Goal: Information Seeking & Learning: Learn about a topic

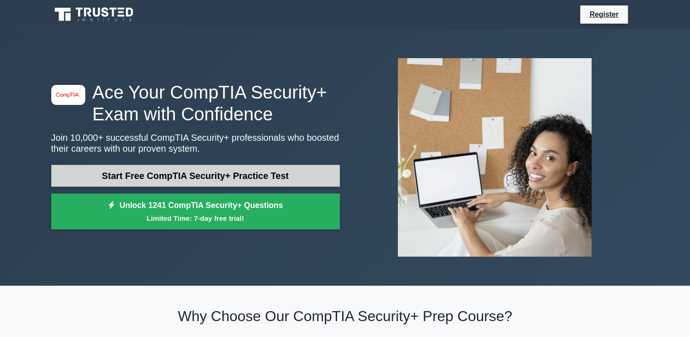
click at [192, 175] on link "Start Free CompTIA Security+ Practice Test" at bounding box center [195, 176] width 288 height 22
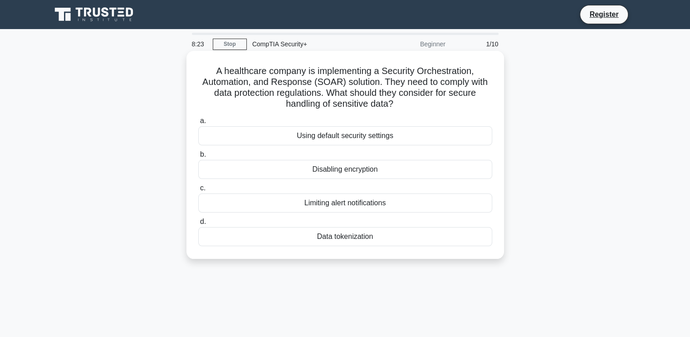
click at [359, 235] on div "Data tokenization" at bounding box center [345, 236] width 294 height 19
click at [198, 224] on input "d. Data tokenization" at bounding box center [198, 222] width 0 height 6
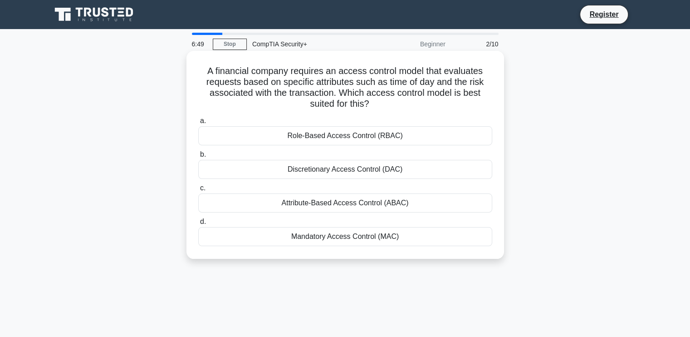
click at [368, 236] on div "Mandatory Access Control (MAC)" at bounding box center [345, 236] width 294 height 19
click at [198, 224] on input "d. Mandatory Access Control (MAC)" at bounding box center [198, 222] width 0 height 6
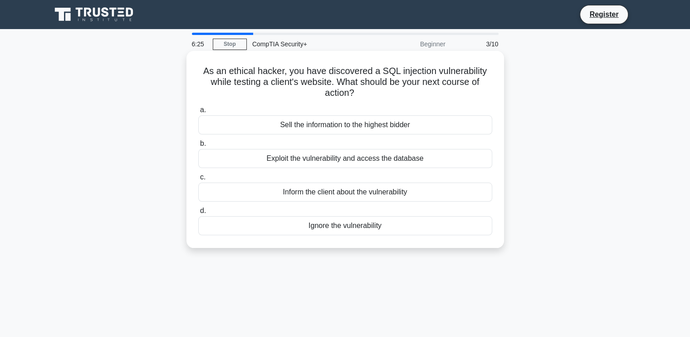
click at [365, 159] on div "Exploit the vulnerability and access the database" at bounding box center [345, 158] width 294 height 19
click at [198, 146] on input "b. Exploit the vulnerability and access the database" at bounding box center [198, 144] width 0 height 6
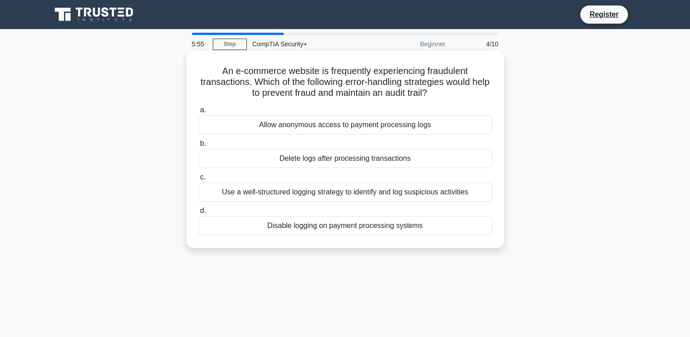
click at [332, 195] on div "Use a well-structured logging strategy to identify and log suspicious activities" at bounding box center [345, 191] width 294 height 19
click at [198, 180] on input "c. Use a well-structured logging strategy to identify and log suspicious activi…" at bounding box center [198, 177] width 0 height 6
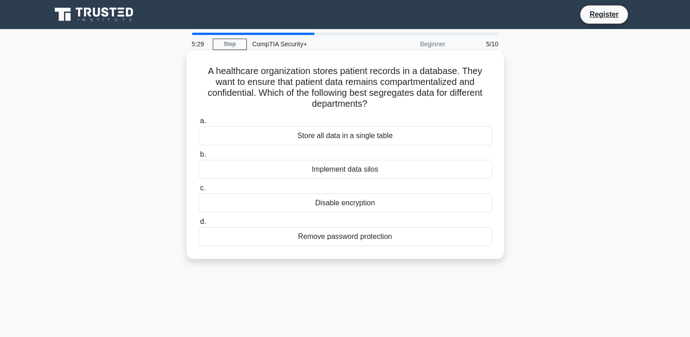
click at [316, 171] on div "Implement data silos" at bounding box center [345, 169] width 294 height 19
click at [198, 157] on input "b. Implement data silos" at bounding box center [198, 154] width 0 height 6
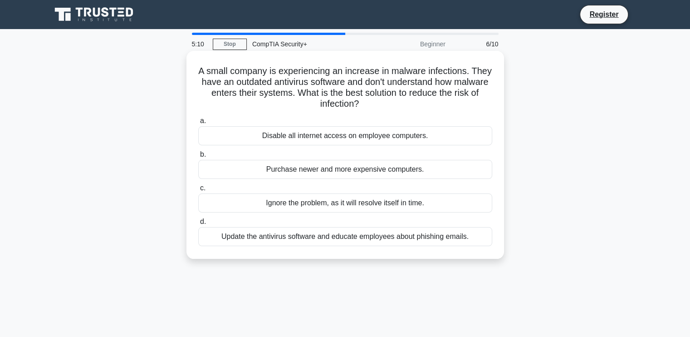
click at [375, 235] on div "Update the antivirus software and educate employees about phishing emails." at bounding box center [345, 236] width 294 height 19
click at [198, 224] on input "d. Update the antivirus software and educate employees about phishing emails." at bounding box center [198, 222] width 0 height 6
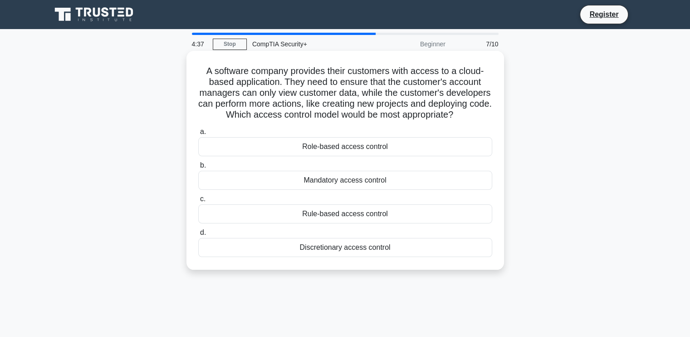
click at [351, 223] on div "Rule-based access control" at bounding box center [345, 213] width 294 height 19
click at [198, 202] on input "c. Rule-based access control" at bounding box center [198, 199] width 0 height 6
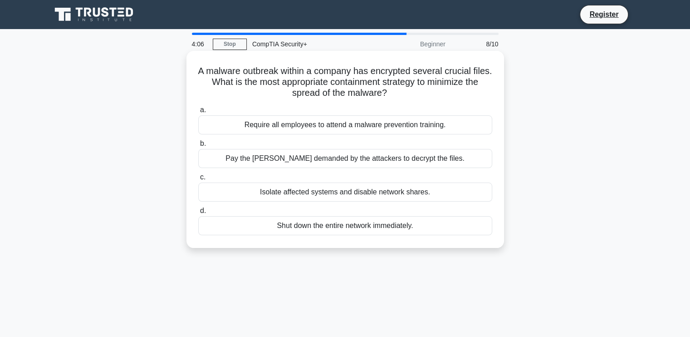
drag, startPoint x: 345, startPoint y: 194, endPoint x: 351, endPoint y: 196, distance: 6.7
click at [346, 194] on div "Isolate affected systems and disable network shares." at bounding box center [345, 191] width 294 height 19
click at [359, 194] on div "Isolate affected systems and disable network shares." at bounding box center [345, 191] width 294 height 19
click at [198, 180] on input "c. Isolate affected systems and disable network shares." at bounding box center [198, 177] width 0 height 6
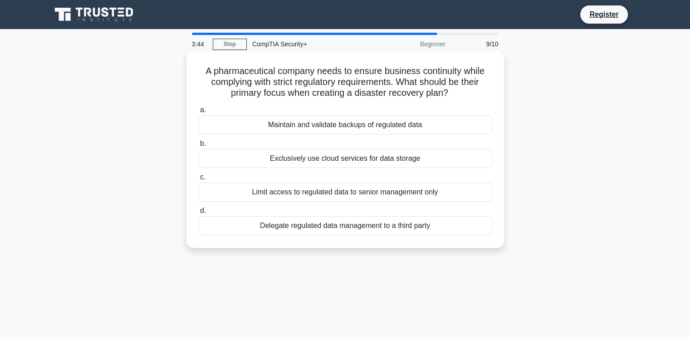
click at [327, 157] on div "Exclusively use cloud services for data storage" at bounding box center [345, 158] width 294 height 19
click at [198, 146] on input "b. Exclusively use cloud services for data storage" at bounding box center [198, 144] width 0 height 6
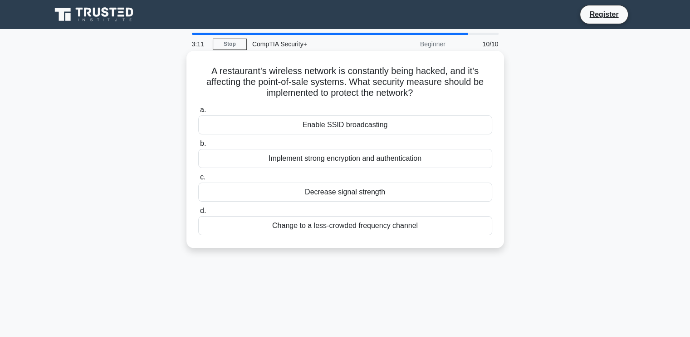
click at [346, 124] on div "Enable SSID broadcasting" at bounding box center [345, 124] width 294 height 19
click at [198, 113] on input "a. Enable SSID broadcasting" at bounding box center [198, 110] width 0 height 6
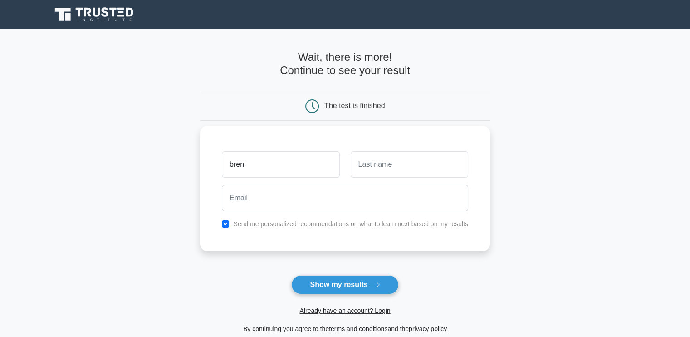
type input "bren"
type input "haber"
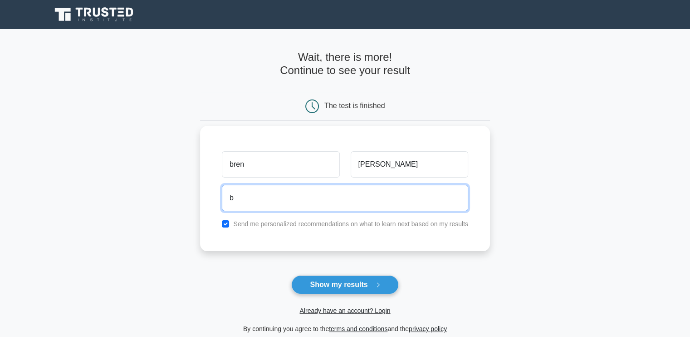
type input "bren.haber@gmail.com"
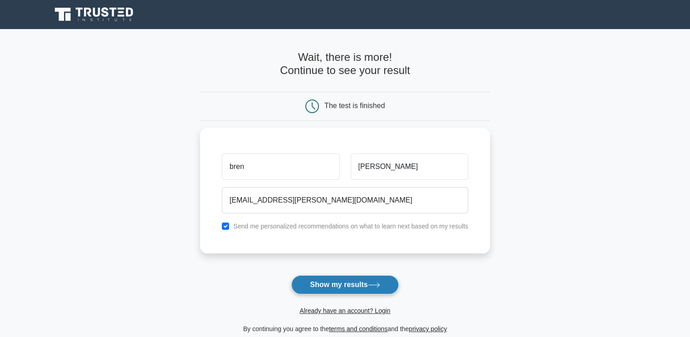
click at [332, 284] on button "Show my results" at bounding box center [344, 284] width 107 height 19
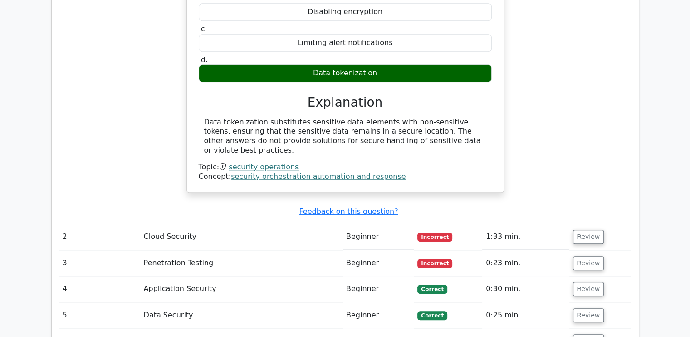
scroll to position [998, 0]
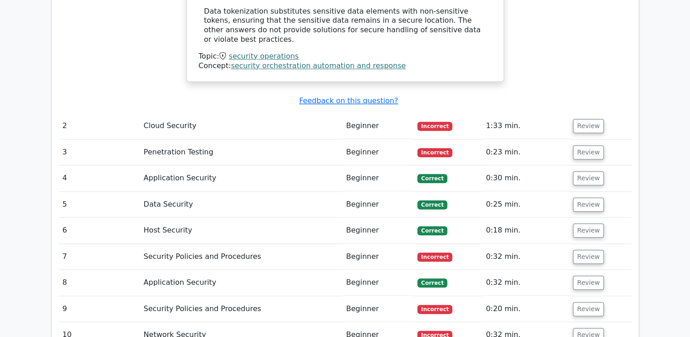
click at [426, 122] on span "Incorrect" at bounding box center [434, 126] width 35 height 9
click at [329, 113] on td "Cloud Security" at bounding box center [241, 126] width 202 height 26
click at [160, 113] on td "Cloud Security" at bounding box center [241, 126] width 202 height 26
drag, startPoint x: 213, startPoint y: 94, endPoint x: 230, endPoint y: 95, distance: 17.3
click at [215, 113] on td "Cloud Security" at bounding box center [241, 126] width 202 height 26
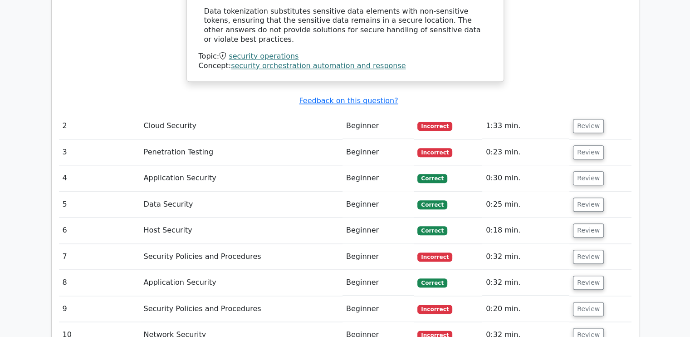
drag, startPoint x: 459, startPoint y: 107, endPoint x: 615, endPoint y: 107, distance: 156.0
click at [463, 139] on td "Incorrect" at bounding box center [448, 152] width 68 height 26
click at [584, 119] on button "Review" at bounding box center [588, 126] width 31 height 14
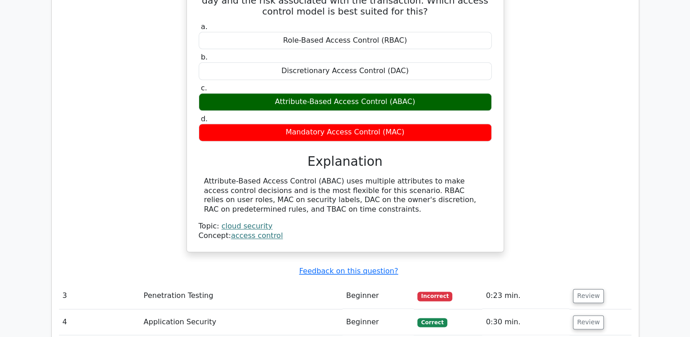
scroll to position [1179, 0]
